Goal: Use online tool/utility

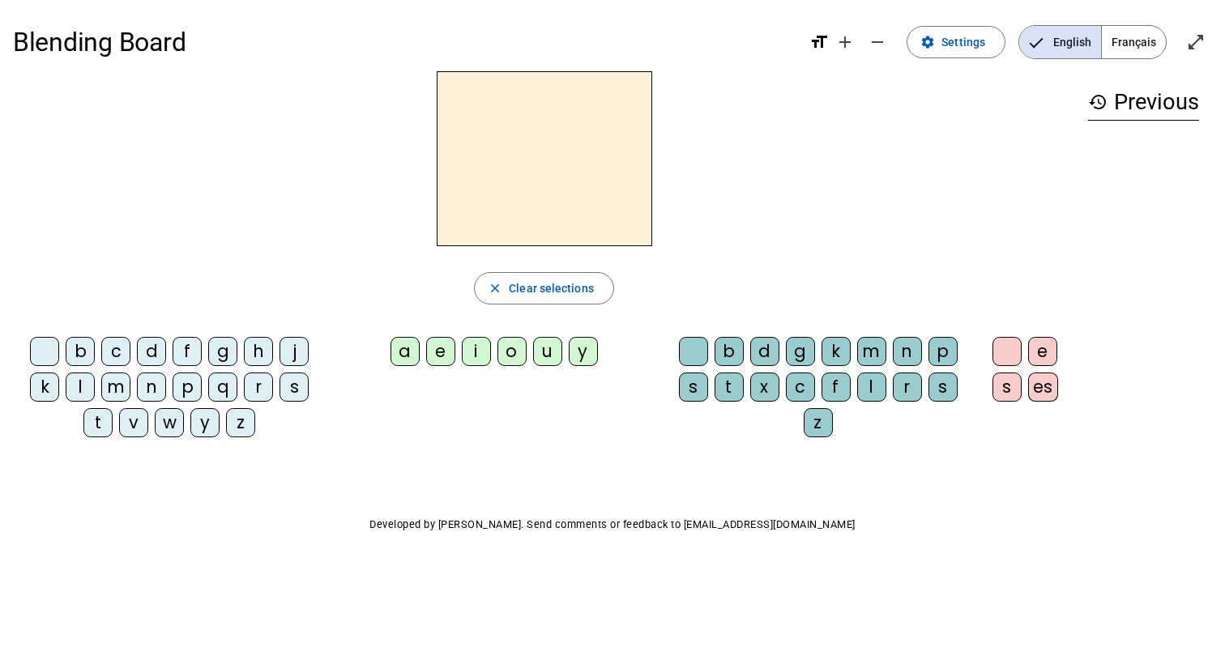
click at [406, 354] on div "a" at bounding box center [404, 351] width 29 height 29
click at [1133, 41] on span "Français" at bounding box center [1134, 42] width 64 height 32
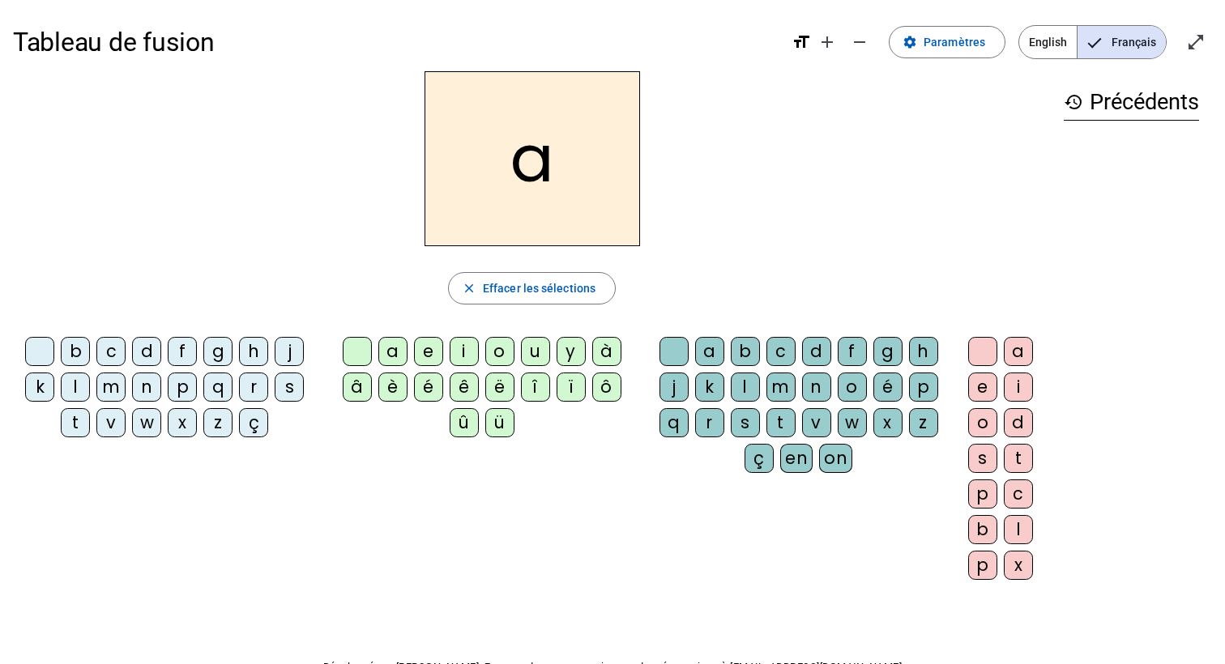
click at [535, 175] on h2 "a" at bounding box center [531, 158] width 215 height 175
click at [777, 381] on div "m" at bounding box center [780, 387] width 29 height 29
click at [467, 353] on div "i" at bounding box center [464, 351] width 29 height 29
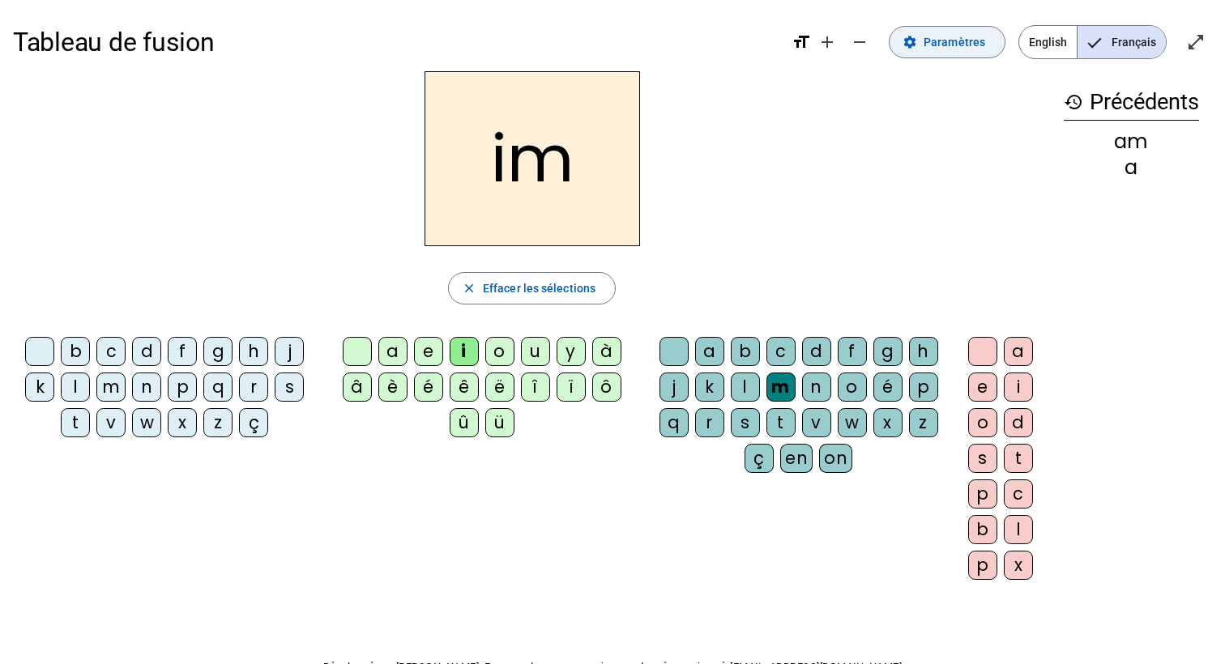
click at [929, 39] on span "Paramètres" at bounding box center [954, 41] width 62 height 19
